Goal: Transaction & Acquisition: Purchase product/service

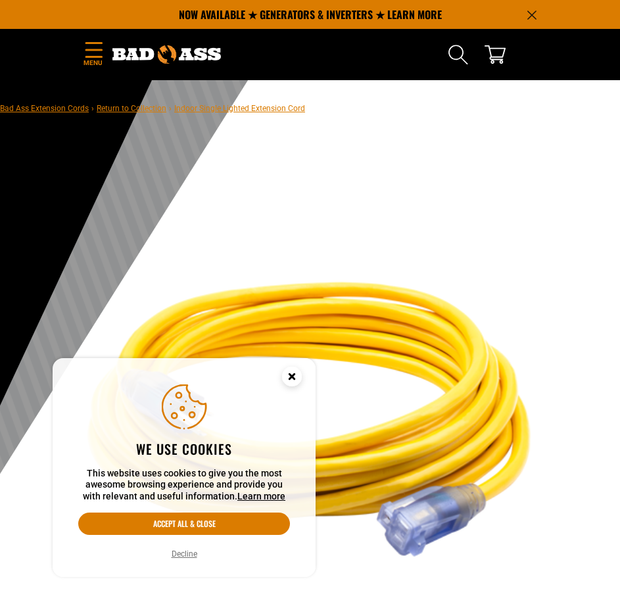
click at [186, 556] on button "Decline" at bounding box center [185, 554] width 34 height 13
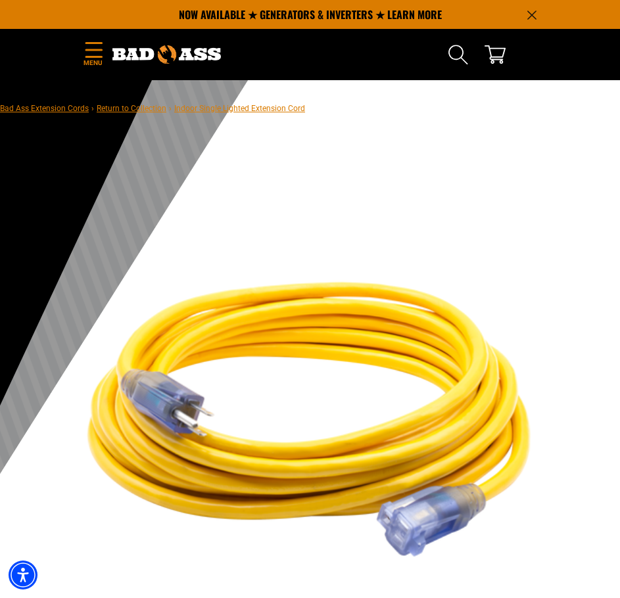
click at [96, 54] on icon "Menu" at bounding box center [94, 50] width 21 height 16
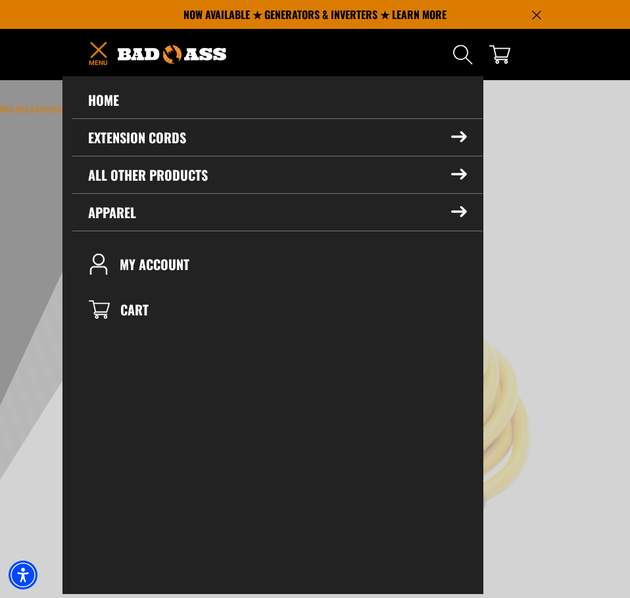
click at [119, 141] on summary "Extension Cords" at bounding box center [277, 137] width 410 height 37
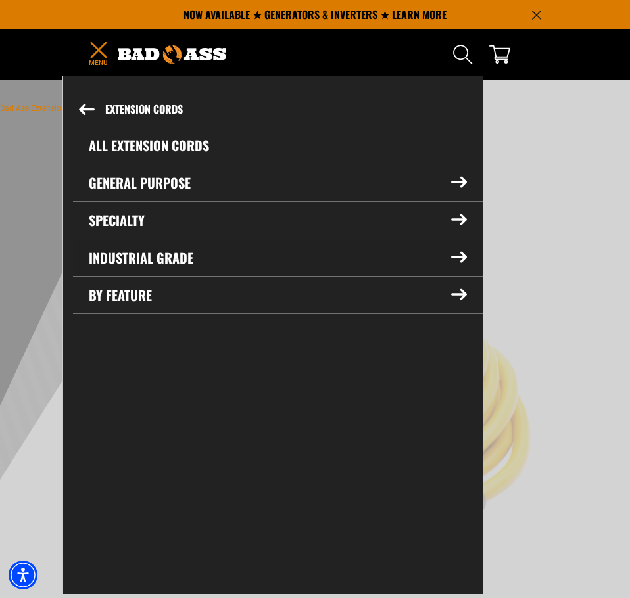
click at [188, 262] on summary "Industrial Grade" at bounding box center [278, 257] width 410 height 37
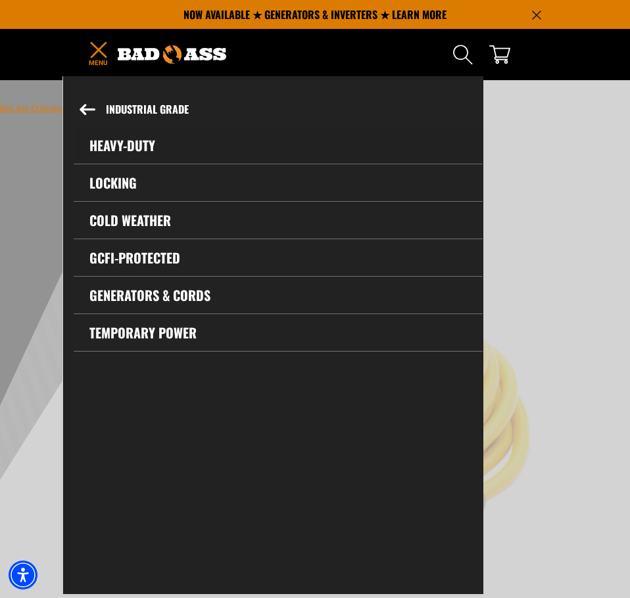
click at [137, 135] on link "Heavy-Duty" at bounding box center [278, 145] width 409 height 37
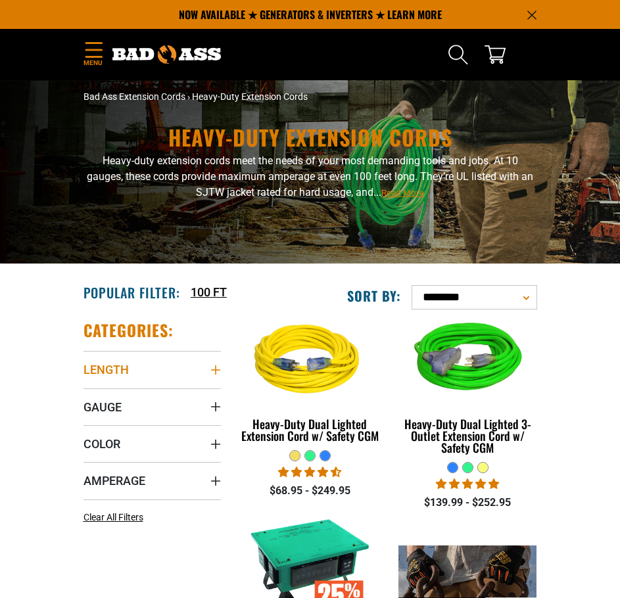
click at [120, 364] on span "Length" at bounding box center [106, 369] width 45 height 15
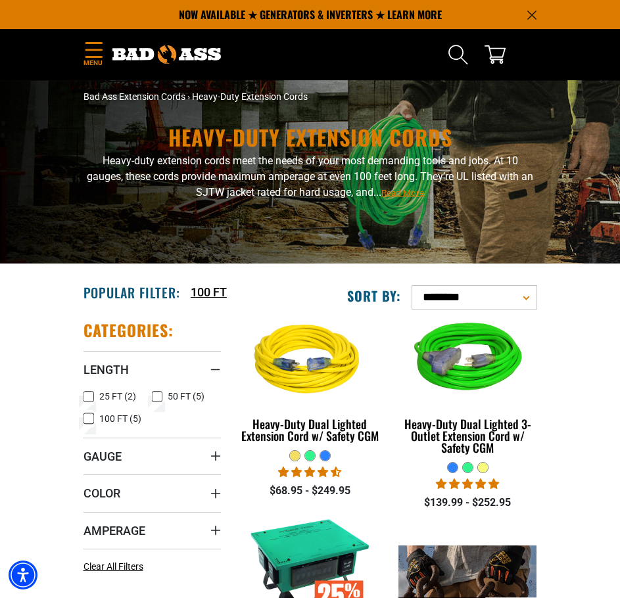
click at [162, 397] on rect at bounding box center [157, 396] width 11 height 11
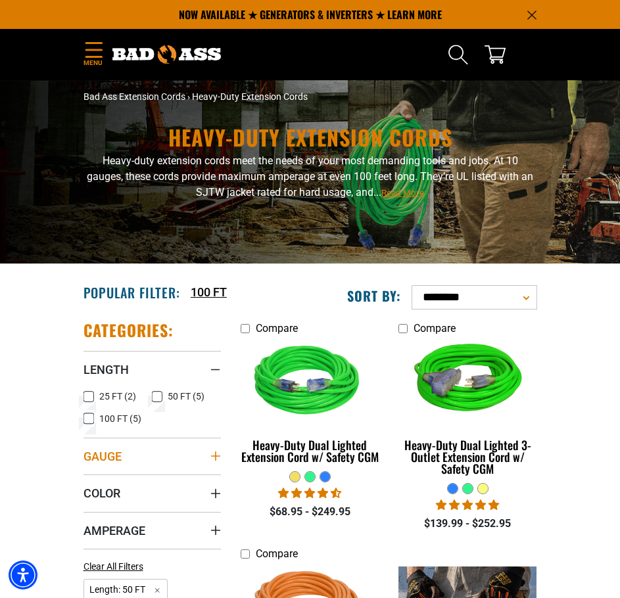
click at [149, 466] on summary "Gauge" at bounding box center [153, 456] width 138 height 37
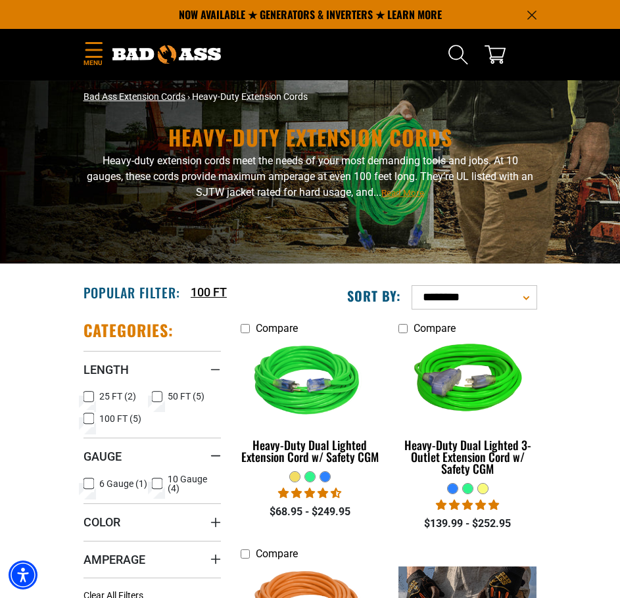
click at [158, 98] on link "Bad Ass Extension Cords" at bounding box center [135, 96] width 102 height 11
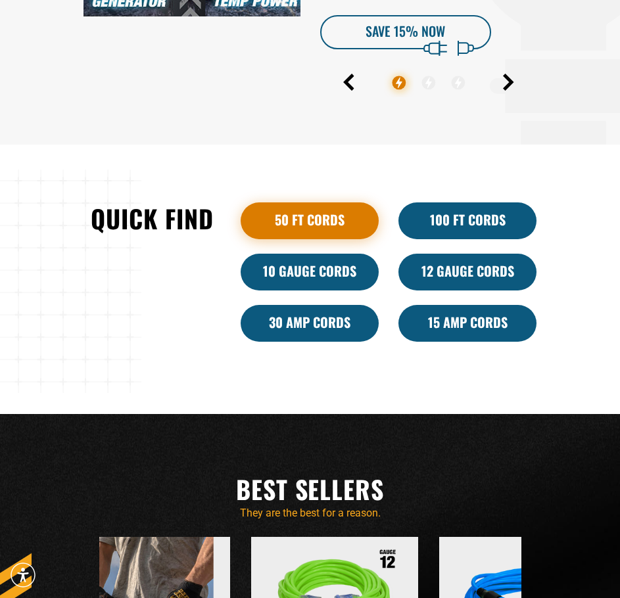
click at [312, 218] on link "50 ft cords" at bounding box center [310, 221] width 138 height 37
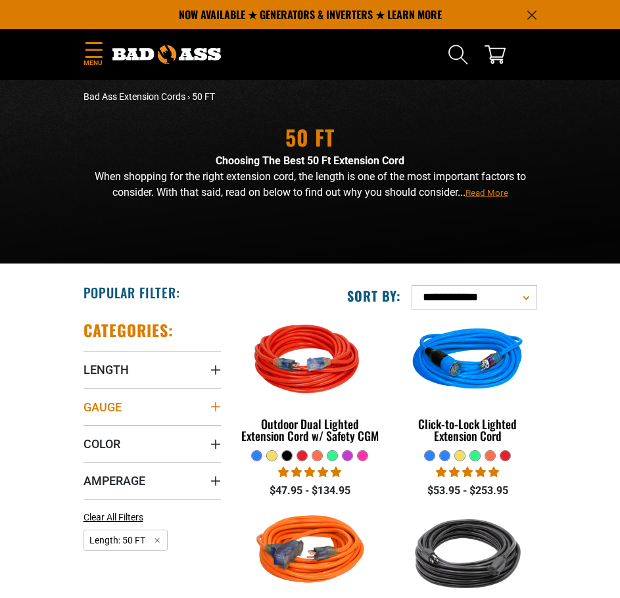
click at [181, 411] on summary "Gauge" at bounding box center [153, 407] width 138 height 37
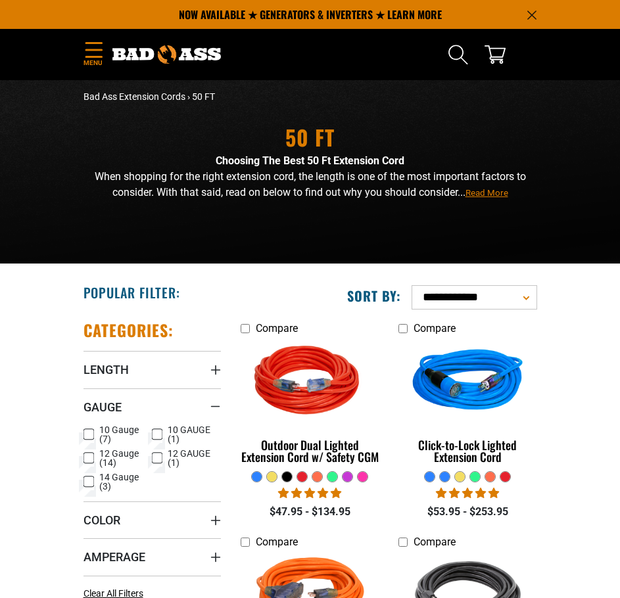
click at [124, 453] on span "12 Gauge (14)" at bounding box center [123, 458] width 48 height 18
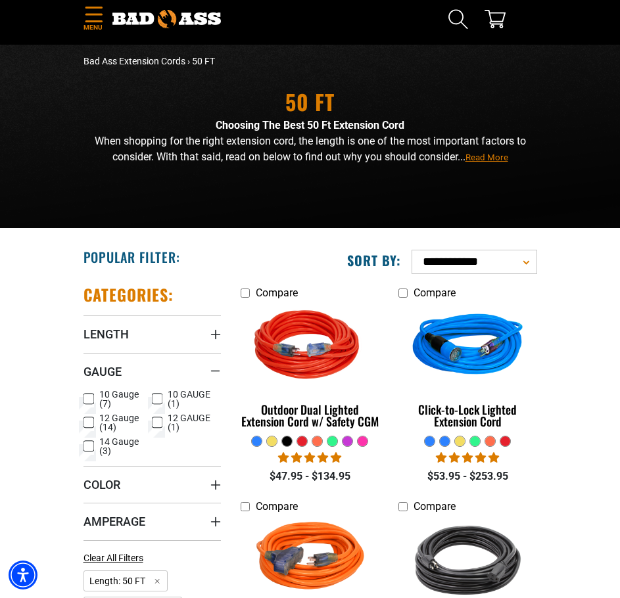
scroll to position [66, 0]
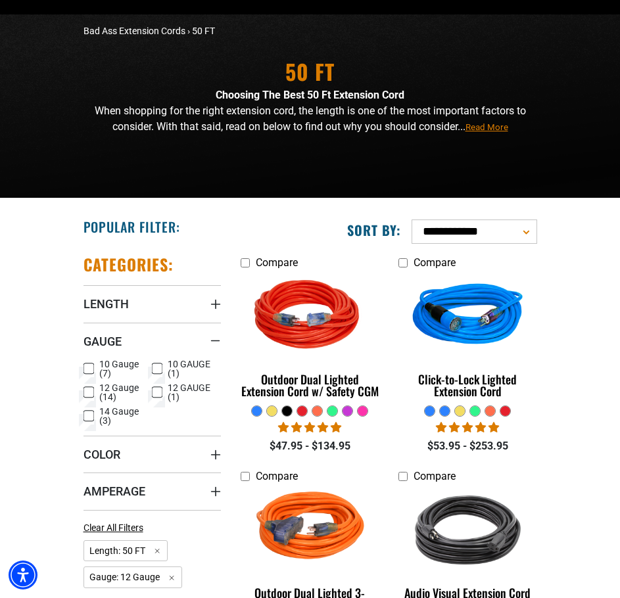
click at [258, 413] on div at bounding box center [257, 411] width 10 height 10
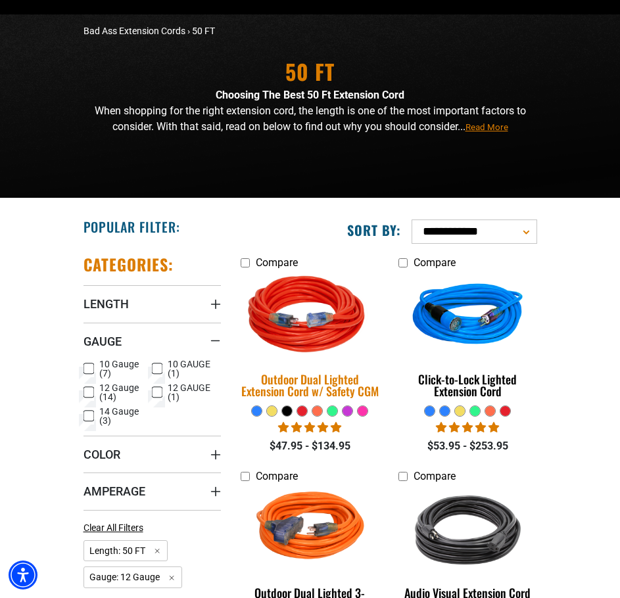
click at [274, 387] on div "Outdoor Dual Lighted Extension Cord w/ Safety CGM" at bounding box center [310, 386] width 138 height 24
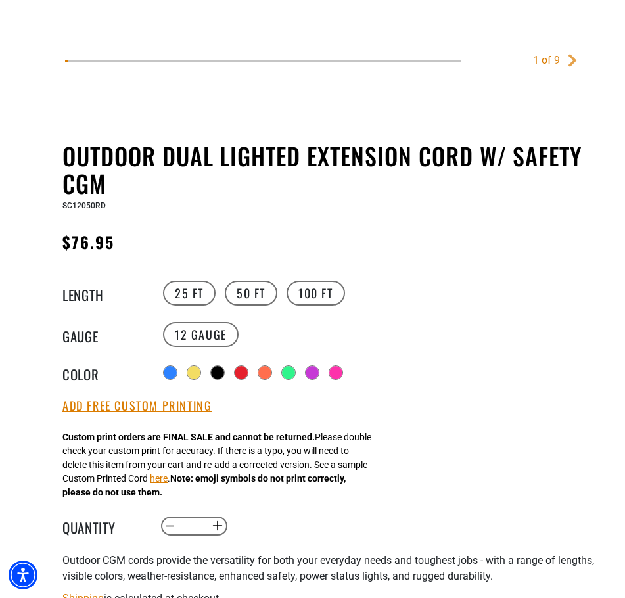
scroll to position [658, 0]
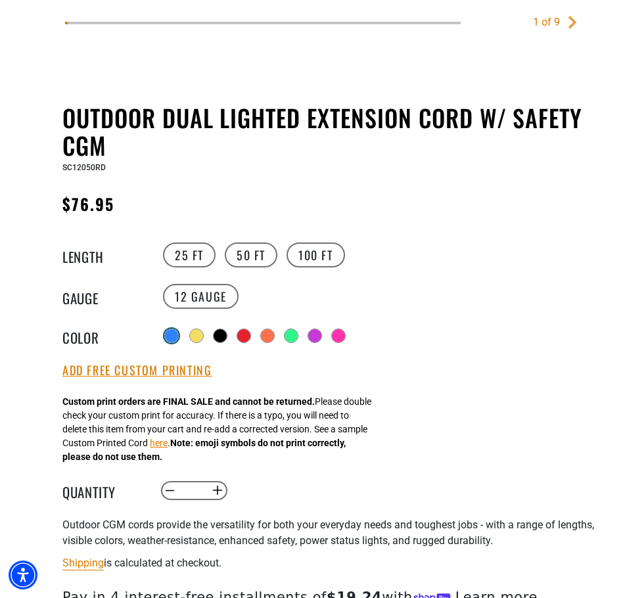
click at [174, 330] on div at bounding box center [171, 335] width 13 height 13
